Goal: Task Accomplishment & Management: Manage account settings

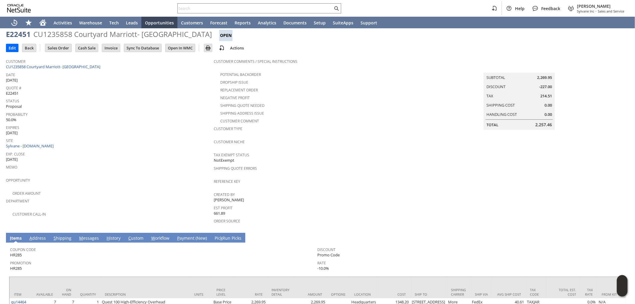
scroll to position [57, 0]
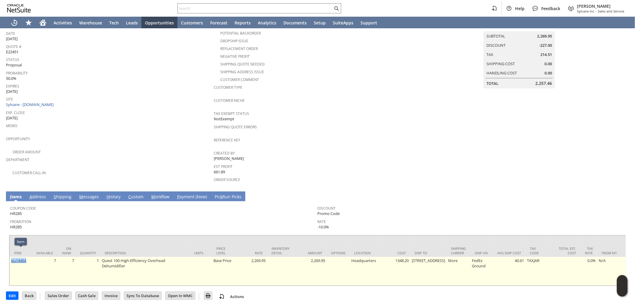
drag, startPoint x: 29, startPoint y: 251, endPoint x: 12, endPoint y: 252, distance: 16.8
click at [12, 257] on td "qu14464" at bounding box center [21, 271] width 22 height 29
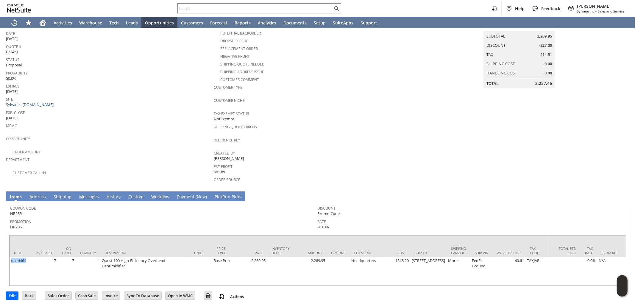
copy link "qu14464"
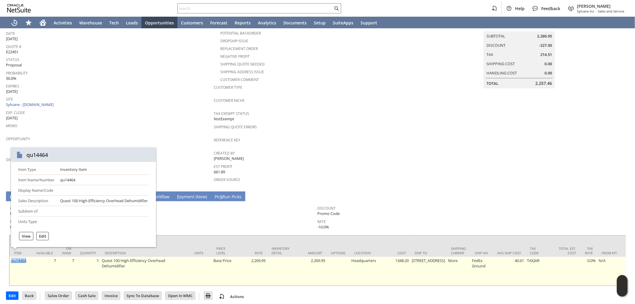
copy link "qu14464"
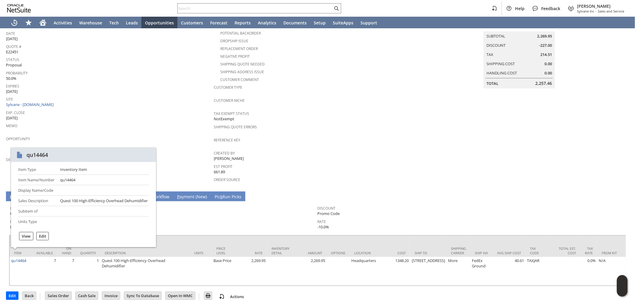
click at [0, 249] on div "Estimate List Search E22451 CU1235858 Courtyard Marriott- Baton Rouge South Ope…" at bounding box center [317, 139] width 635 height 337
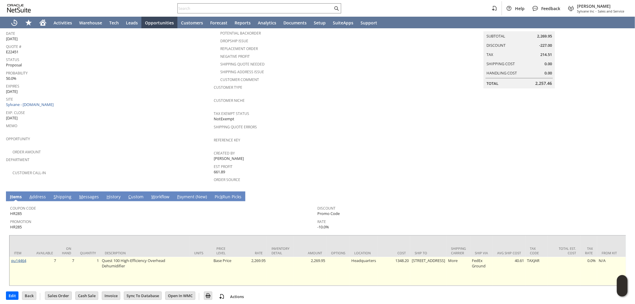
click at [22, 258] on link "qu14464" at bounding box center [18, 260] width 15 height 5
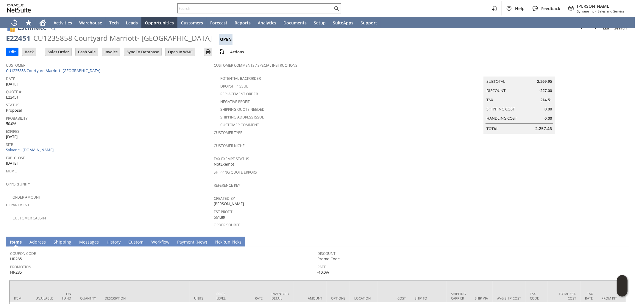
scroll to position [0, 0]
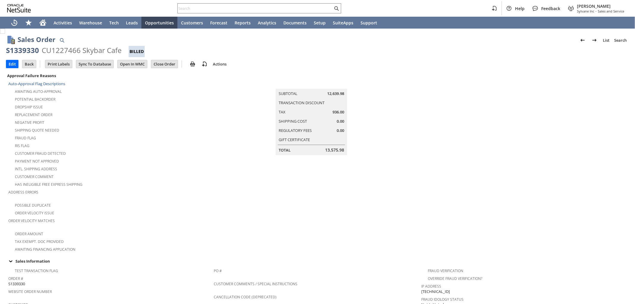
scroll to position [132, 0]
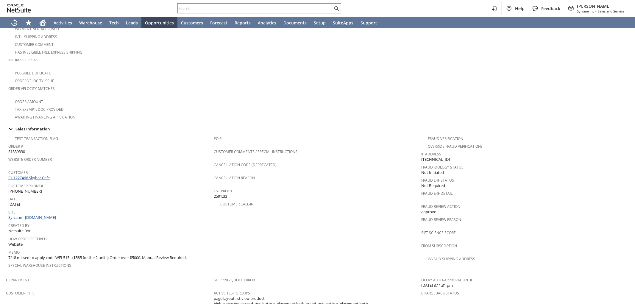
click at [39, 175] on link "CU1227466 Skybar Cafe" at bounding box center [29, 177] width 43 height 5
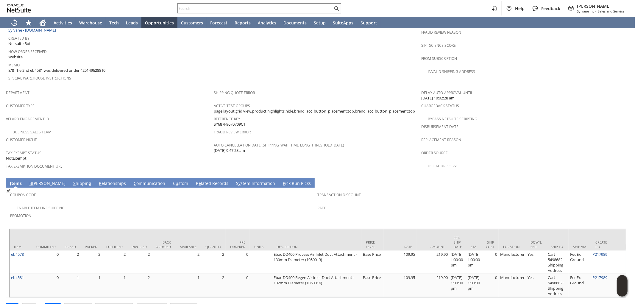
scroll to position [331, 0]
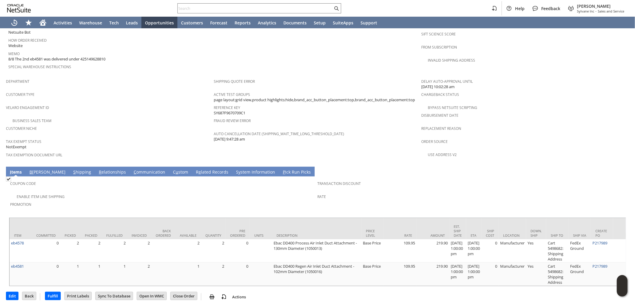
click at [72, 169] on link "S hipping" at bounding box center [82, 172] width 21 height 7
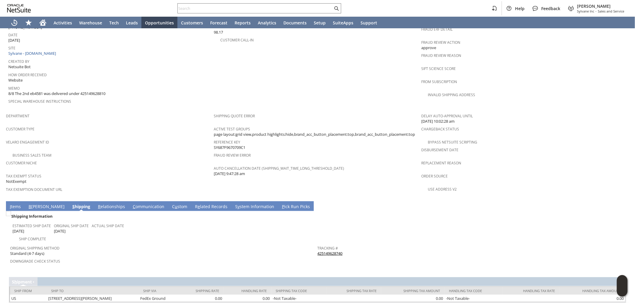
click at [16, 204] on link "I tems" at bounding box center [15, 207] width 14 height 7
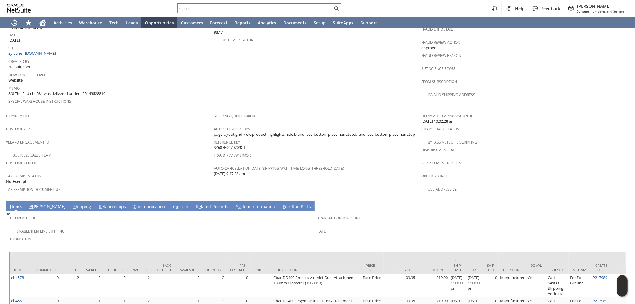
click at [95, 201] on td "R elationships" at bounding box center [112, 206] width 35 height 10
click at [72, 204] on link "S hipping" at bounding box center [82, 207] width 21 height 7
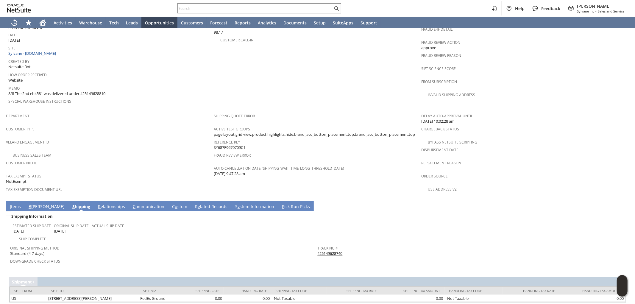
click at [322, 251] on link "425149628740" at bounding box center [329, 253] width 25 height 5
click at [14, 204] on link "I tems" at bounding box center [15, 207] width 14 height 7
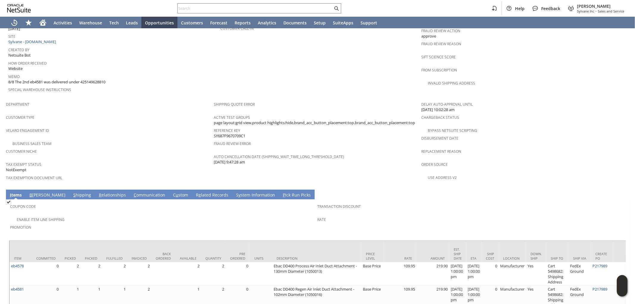
scroll to position [331, 0]
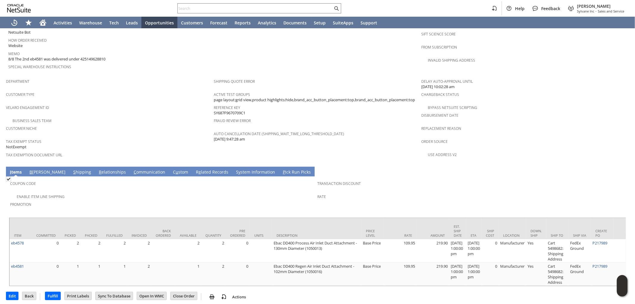
click at [234, 169] on link "S y stem Information" at bounding box center [255, 172] width 42 height 7
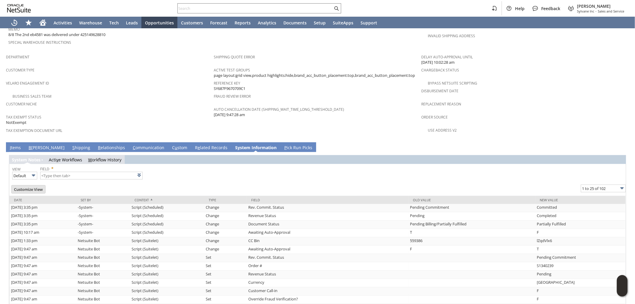
scroll to position [430, 0]
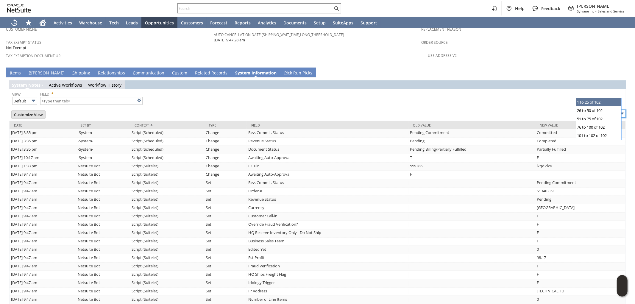
click at [592, 110] on input "1 to 25 of 102" at bounding box center [602, 114] width 45 height 8
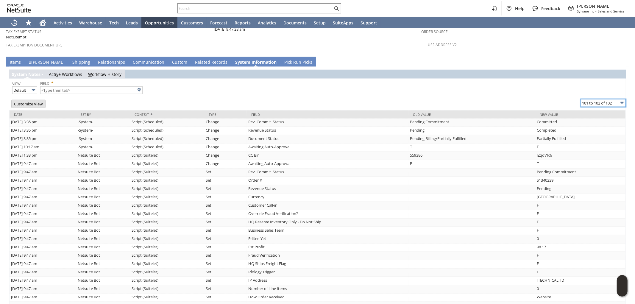
scroll to position [466, 0]
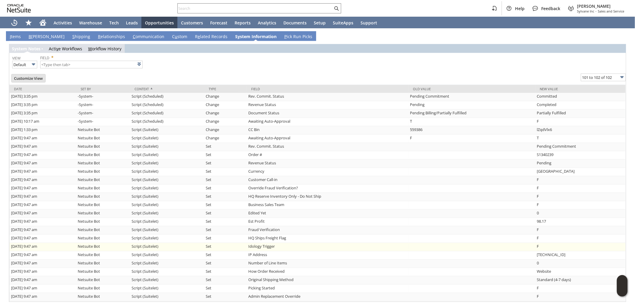
type input "101 to 102 of 102"
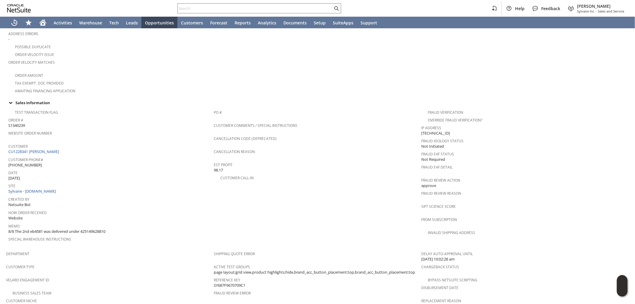
scroll to position [142, 0]
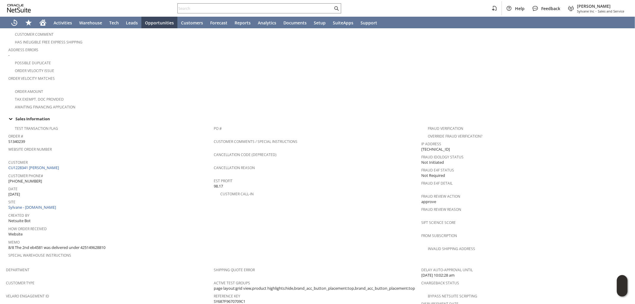
drag, startPoint x: 84, startPoint y: 233, endPoint x: 110, endPoint y: 231, distance: 25.9
click at [110, 238] on div "Memo 8/8 The 2nd eb4581 was delivered under 425149628810" at bounding box center [109, 244] width 202 height 12
copy span "425149628810"
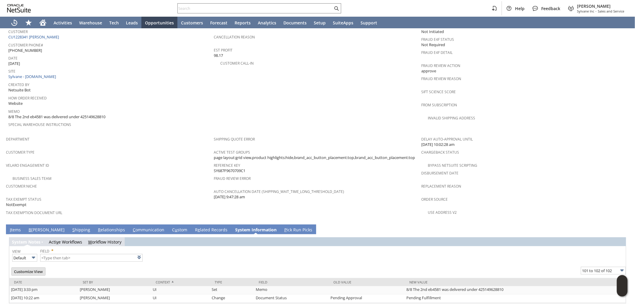
scroll to position [275, 0]
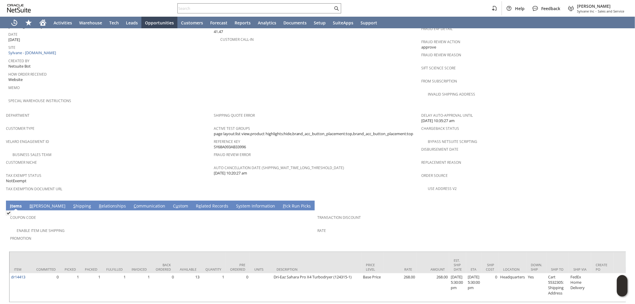
scroll to position [302, 0]
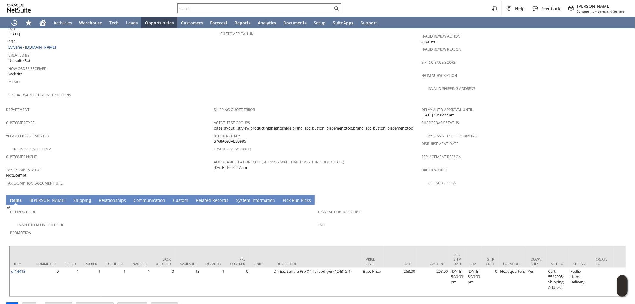
click at [233, 228] on span "Promotion" at bounding box center [162, 231] width 304 height 7
click at [72, 197] on link "S hipping" at bounding box center [82, 200] width 21 height 7
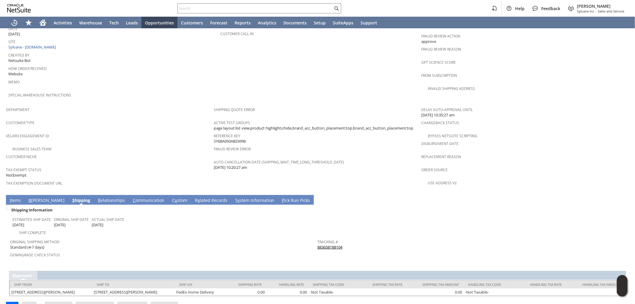
scroll to position [296, 0]
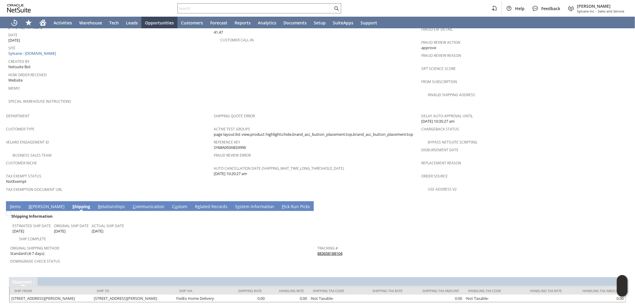
click at [21, 204] on link "I tems" at bounding box center [15, 207] width 14 height 7
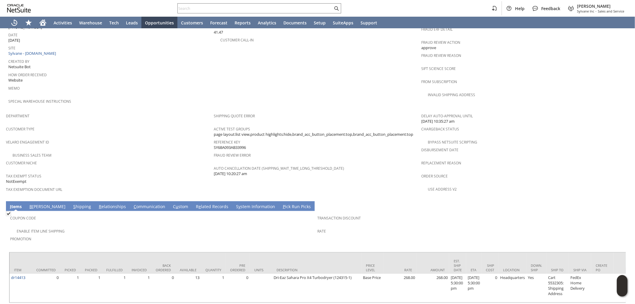
click at [72, 204] on link "S hipping" at bounding box center [82, 207] width 21 height 7
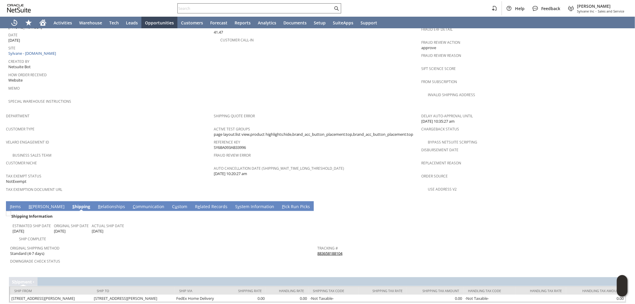
click at [204, 8] on input "text" at bounding box center [255, 8] width 155 height 7
paste input "3307743672"
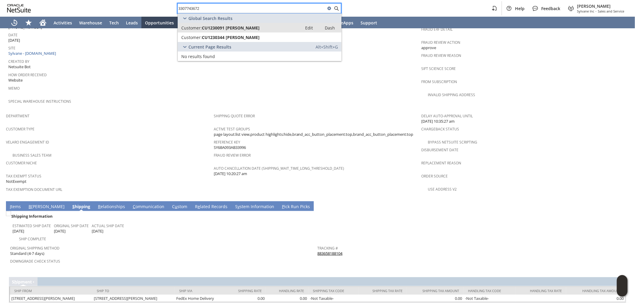
type input "3307743672"
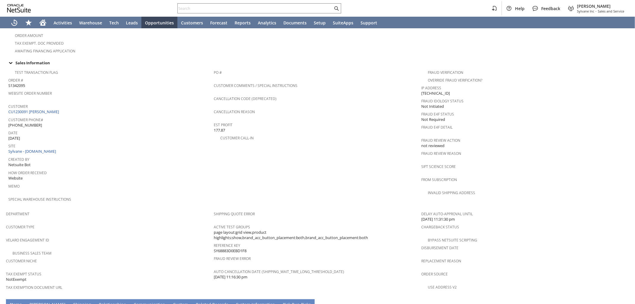
scroll to position [318, 0]
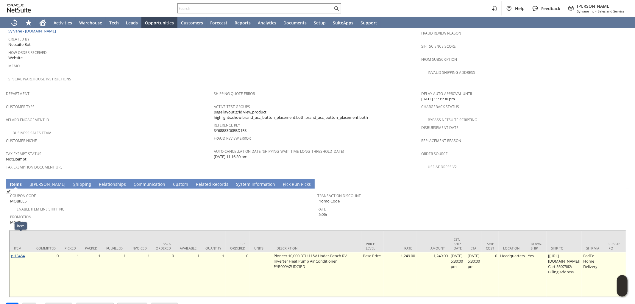
click at [23, 253] on link "pi13464" at bounding box center [18, 255] width 14 height 5
drag, startPoint x: 27, startPoint y: 237, endPoint x: 10, endPoint y: 239, distance: 17.4
click at [10, 252] on td "pi13464" at bounding box center [21, 274] width 22 height 45
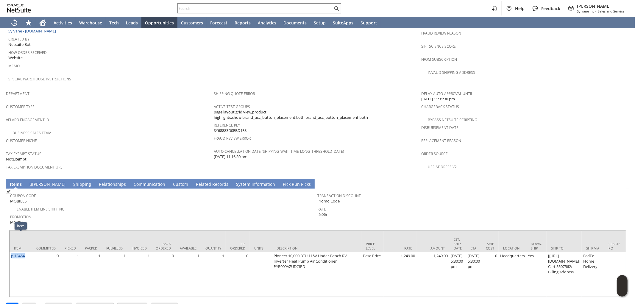
copy link "pi13464"
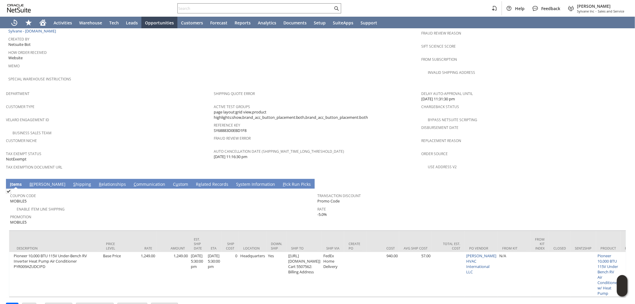
scroll to position [0, 0]
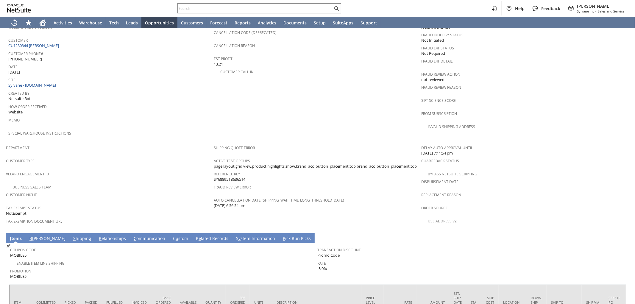
scroll to position [298, 0]
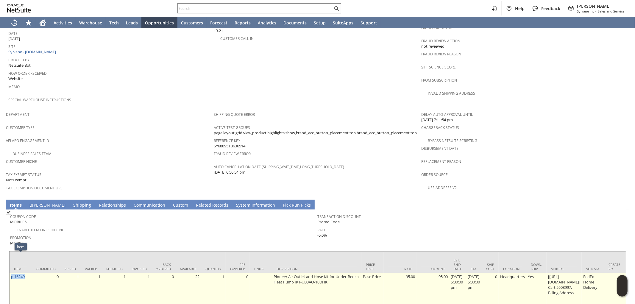
drag, startPoint x: 29, startPoint y: 259, endPoint x: 10, endPoint y: 263, distance: 19.1
click at [10, 273] on td "pi16249" at bounding box center [21, 290] width 22 height 34
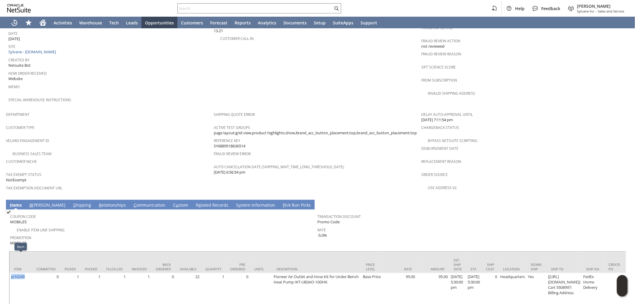
copy link "pi16249"
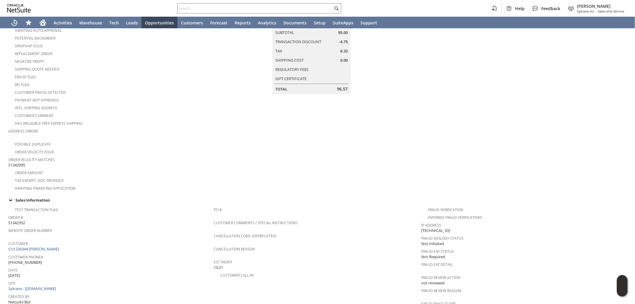
scroll to position [0, 0]
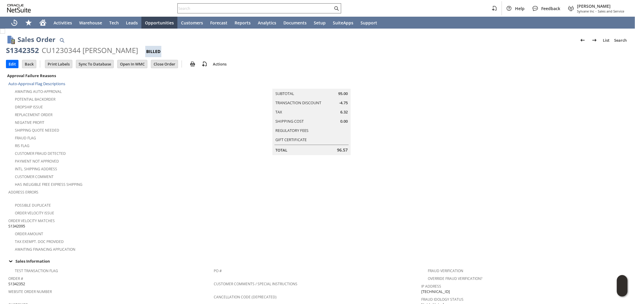
click at [289, 12] on div at bounding box center [259, 8] width 164 height 10
click at [292, 9] on input "text" at bounding box center [255, 8] width 155 height 7
paste input "5043093338"
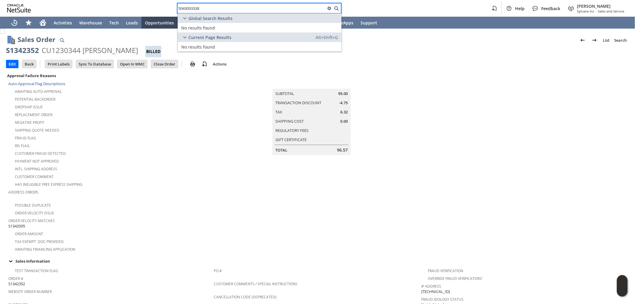
drag, startPoint x: 274, startPoint y: 7, endPoint x: 108, endPoint y: -7, distance: 166.4
click at [108, 0] on html "5043093338 Help Feedback Mark Neri Sylvane Inc - Sales and Service Activities W…" at bounding box center [317, 152] width 635 height 304
paste input "RA88772"
type input "RA88772"
click at [226, 27] on span "RA88772 (CU879200 Sean F Corey)" at bounding box center [262, 28] width 77 height 6
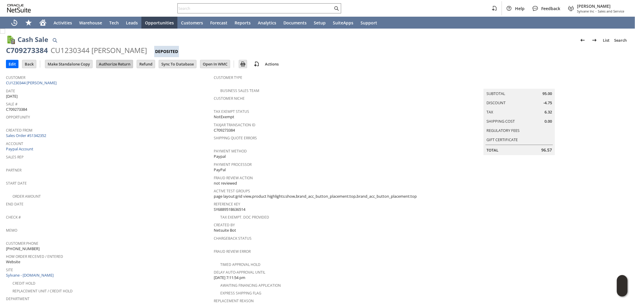
click at [123, 63] on input "Authorize Return" at bounding box center [114, 64] width 36 height 8
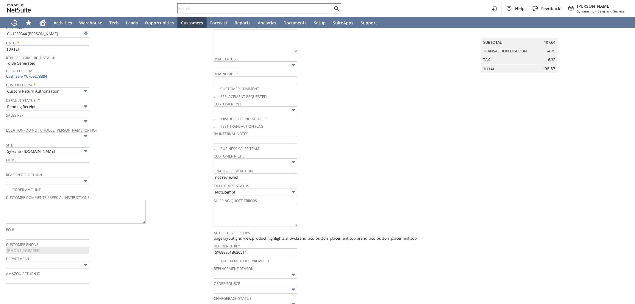
type input "Add"
type input "Copy Previous"
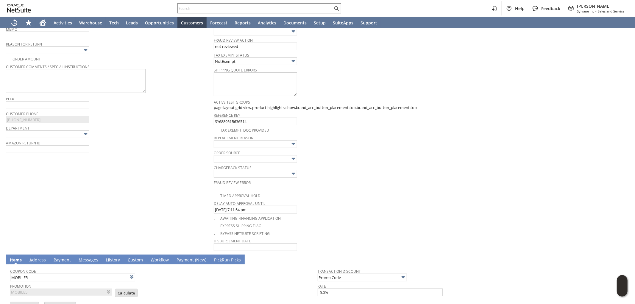
scroll to position [126, 0]
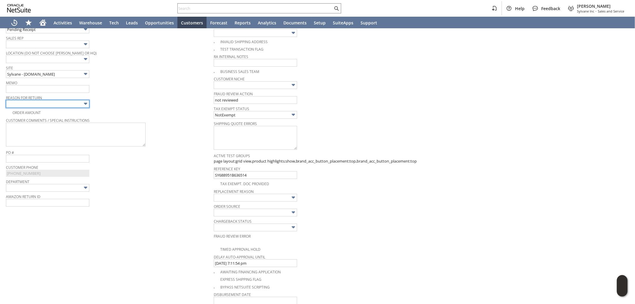
click at [62, 104] on input "text" at bounding box center [47, 104] width 83 height 8
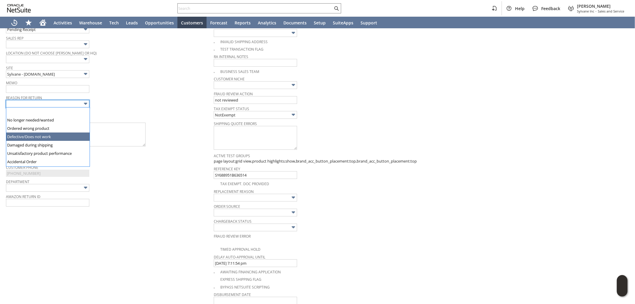
type input "Defective/Does not work"
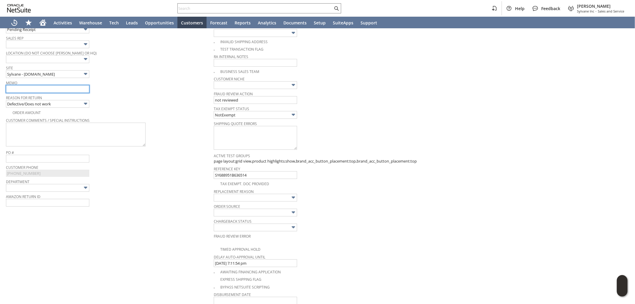
click at [56, 91] on input "text" at bounding box center [47, 89] width 83 height 8
type input "I"
drag, startPoint x: 52, startPoint y: 89, endPoint x: 95, endPoint y: 90, distance: 42.9
click at [95, 90] on div "Memo Refund - disapointed customer, the kit has caused unit to leak. not return…" at bounding box center [108, 86] width 205 height 14
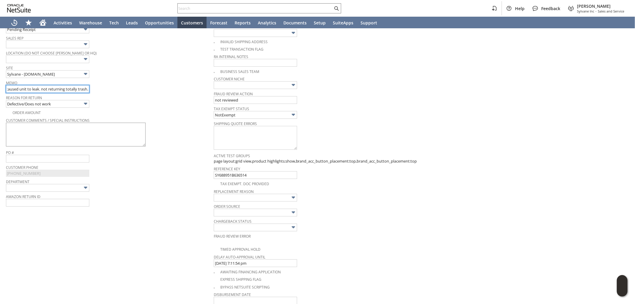
type input "Refund - disapointed customer, the kit has caused unit to leak. not returning t…"
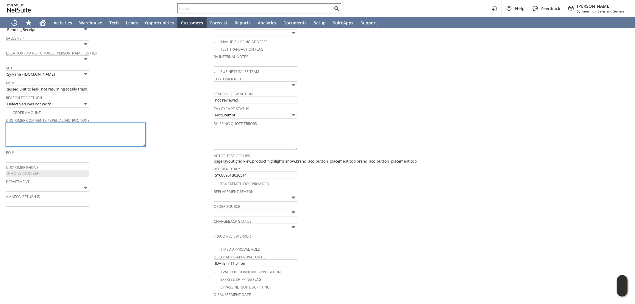
click at [65, 130] on textarea at bounding box center [76, 135] width 140 height 24
paste textarea "the kit has caused unit to leak. not returning totally trash."
click at [14, 126] on textarea "the kit has caused unit to leak. not returning totally trash." at bounding box center [76, 135] width 140 height 24
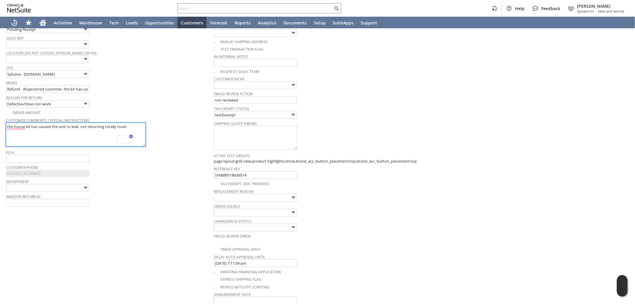
click at [79, 125] on textarea "the house kit has caused the unit to leak. not returning totally trash." at bounding box center [76, 135] width 140 height 24
click at [113, 131] on textarea "the house kit has caused the unit to leak as it's just made of cardboard not re…" at bounding box center [76, 135] width 140 height 24
click at [118, 130] on textarea "The house kit has caused the unit to leak as it's just made of cardboard, not r…" at bounding box center [76, 135] width 140 height 24
type textarea "The house kit has caused the unit to leak as it's just made of cardboard, not r…"
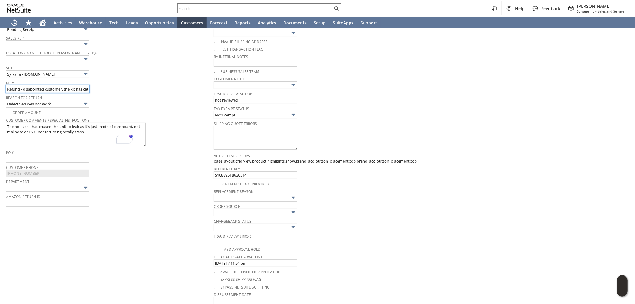
click at [40, 90] on input "Refund - disapointed customer, the kit has caused unit to leak. not returning t…" at bounding box center [47, 89] width 83 height 8
click at [55, 88] on input "Refund - disapointed customer, the kit has caused unit to leak. not returning t…" at bounding box center [47, 89] width 83 height 8
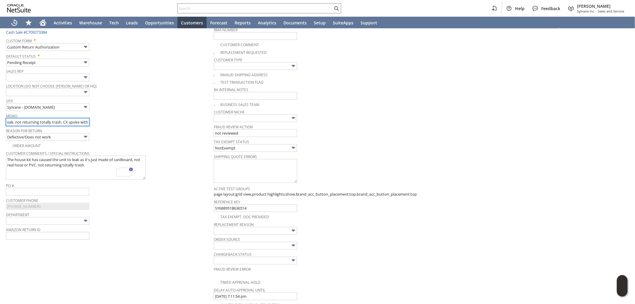
scroll to position [93, 0]
click at [85, 124] on input "Refund - disapointed customer, the kit has caused unit to leak. not returning t…" at bounding box center [47, 122] width 83 height 8
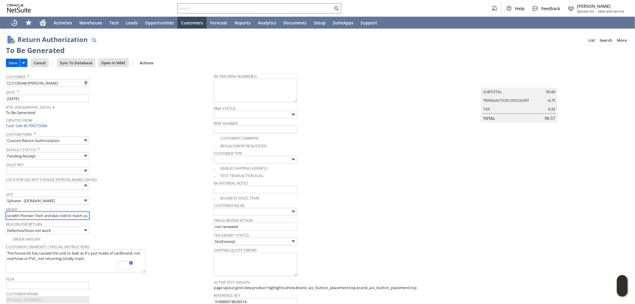
type input "Refund - disapointed customer, the kit has caused unit to leak. not returning t…"
click at [13, 63] on input "Save" at bounding box center [12, 63] width 13 height 8
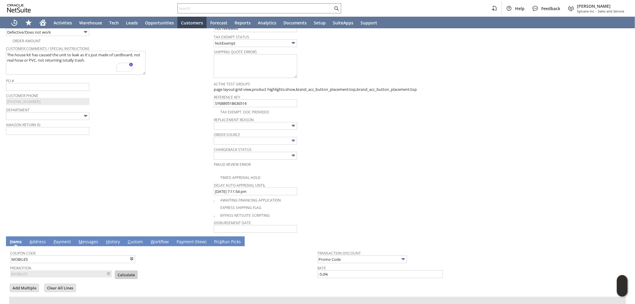
click at [120, 277] on input "Calculate" at bounding box center [126, 275] width 22 height 8
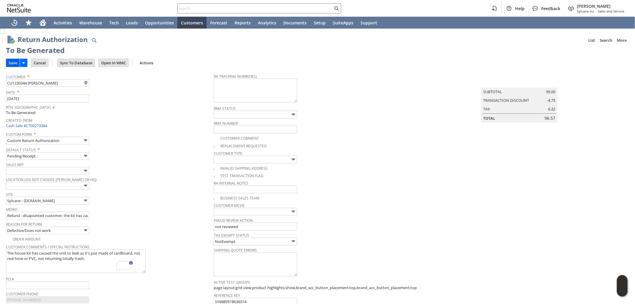
click at [10, 61] on input "Save" at bounding box center [12, 63] width 13 height 8
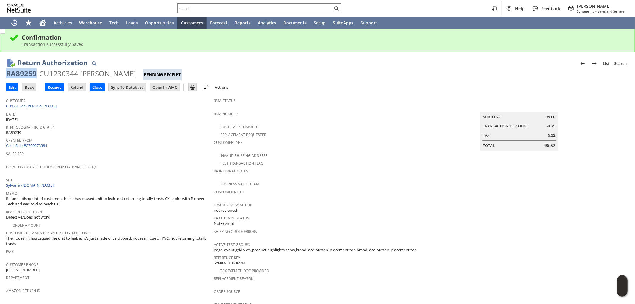
drag, startPoint x: 35, startPoint y: 72, endPoint x: 3, endPoint y: 73, distance: 32.2
click at [3, 73] on div "Return Authorization List Search RA89259 CU1230344 Jessica Troy Pending Receipt…" at bounding box center [317, 280] width 635 height 456
copy div "RA89259"
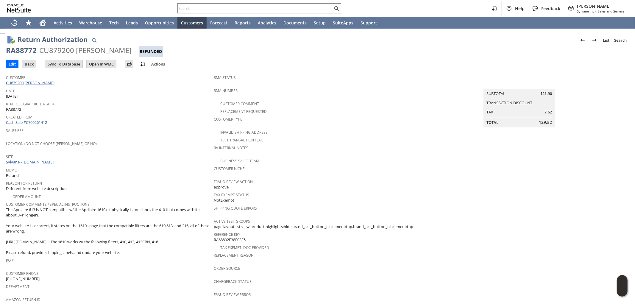
click at [35, 83] on link "CU879200 Sean F Corey" at bounding box center [31, 82] width 50 height 5
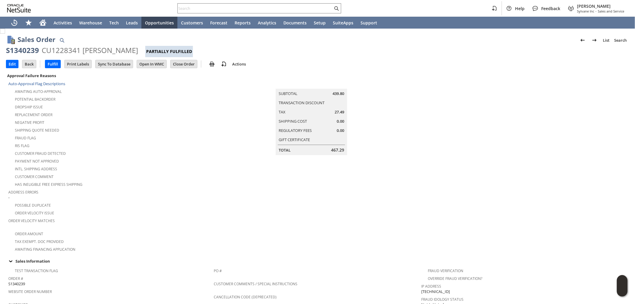
scroll to position [275, 0]
